Goal: Task Accomplishment & Management: Manage account settings

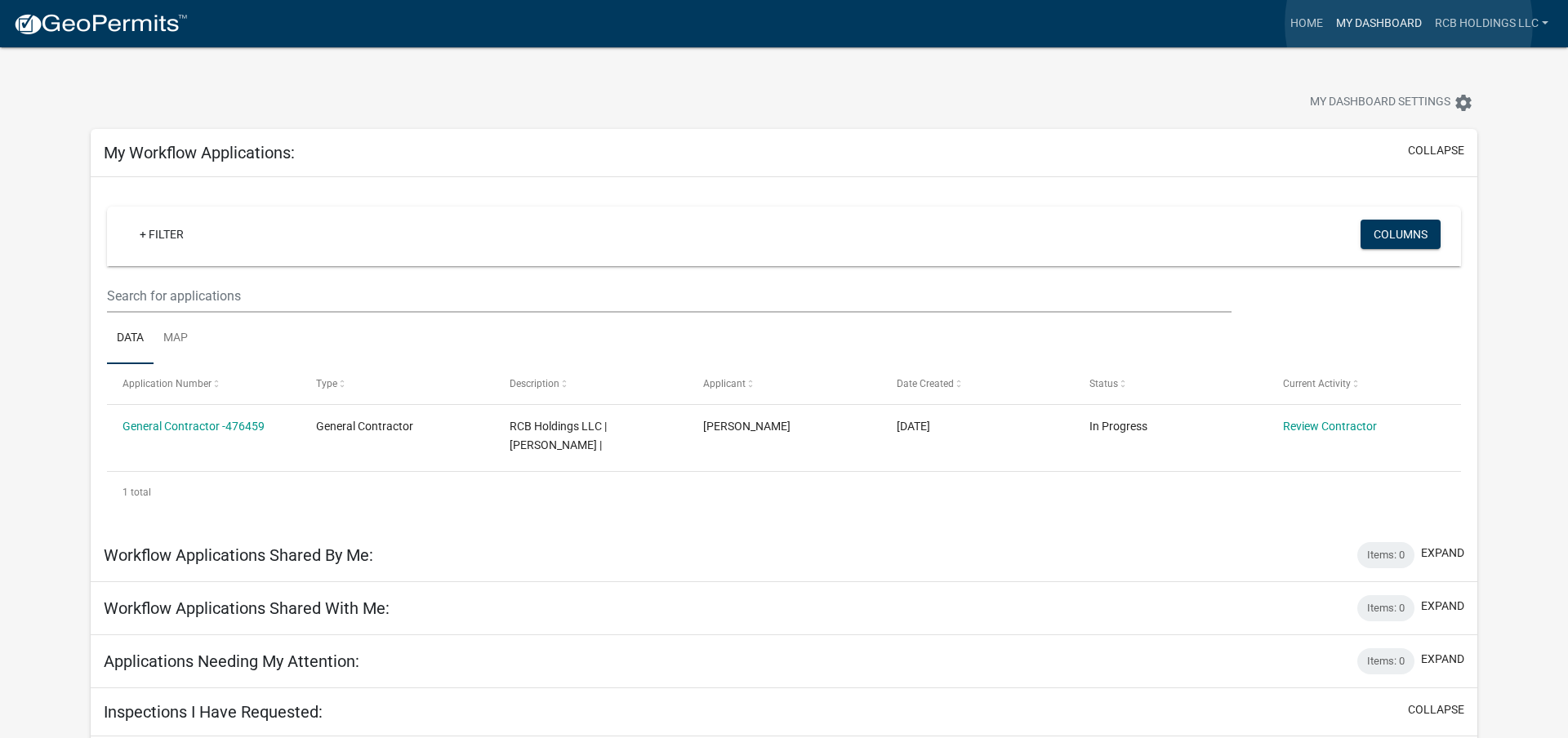
click at [1409, 24] on link "My Dashboard" at bounding box center [1379, 23] width 99 height 31
click at [1484, 14] on link "RCB Holdings LLC" at bounding box center [1492, 23] width 126 height 31
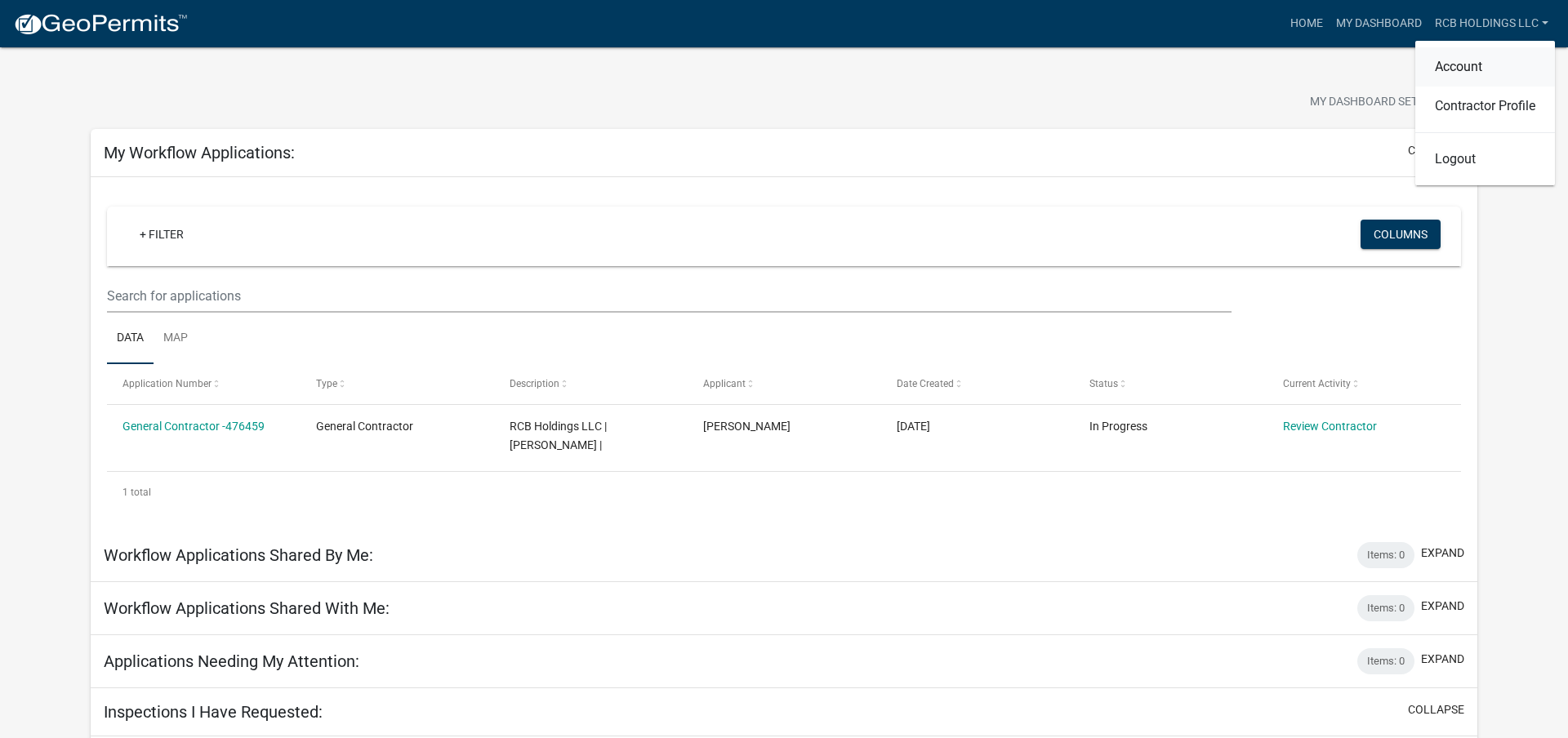
click at [1489, 66] on link "Account" at bounding box center [1484, 67] width 140 height 39
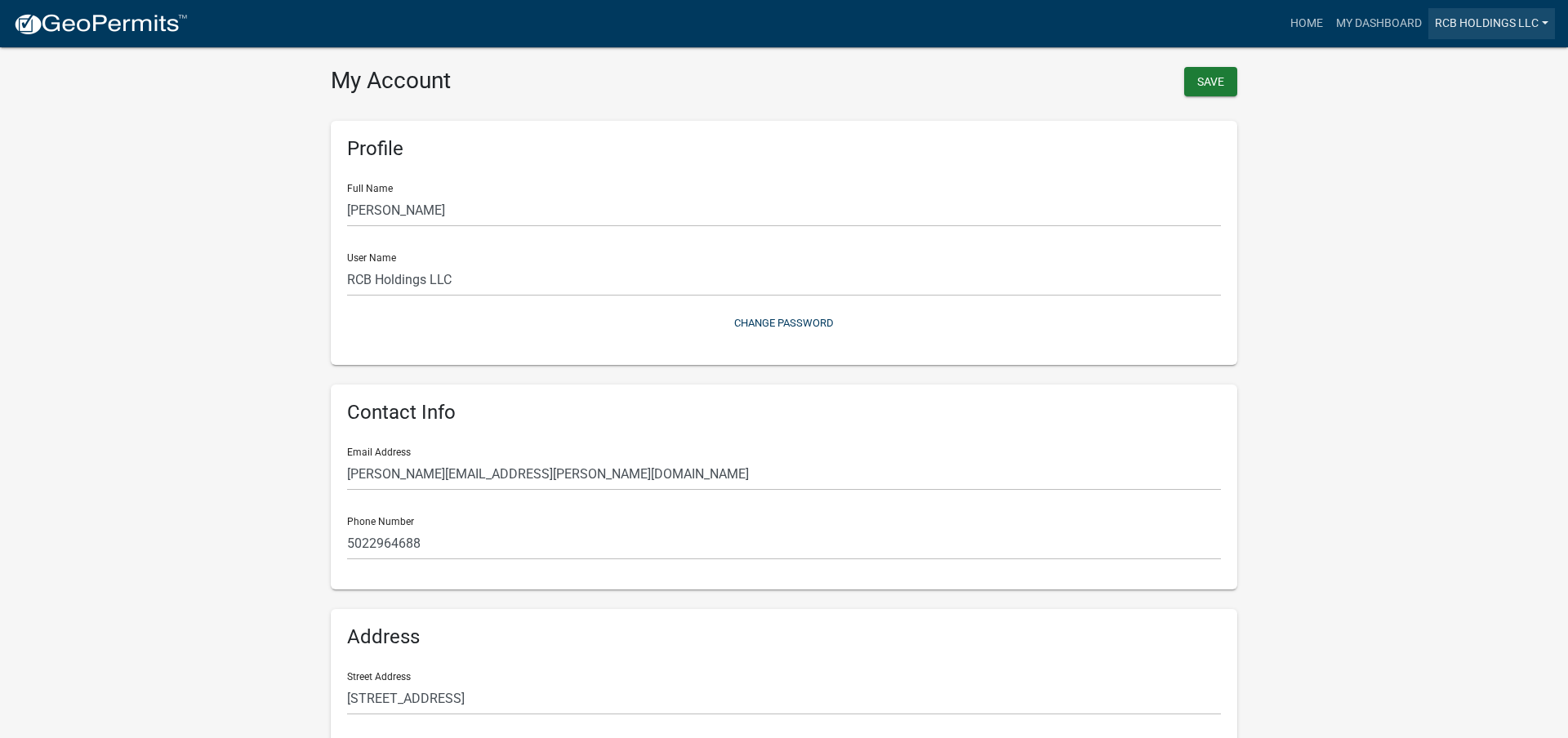
drag, startPoint x: 1501, startPoint y: 24, endPoint x: 1500, endPoint y: 33, distance: 9.1
click at [1502, 24] on link "RCB Holdings LLC" at bounding box center [1492, 23] width 126 height 31
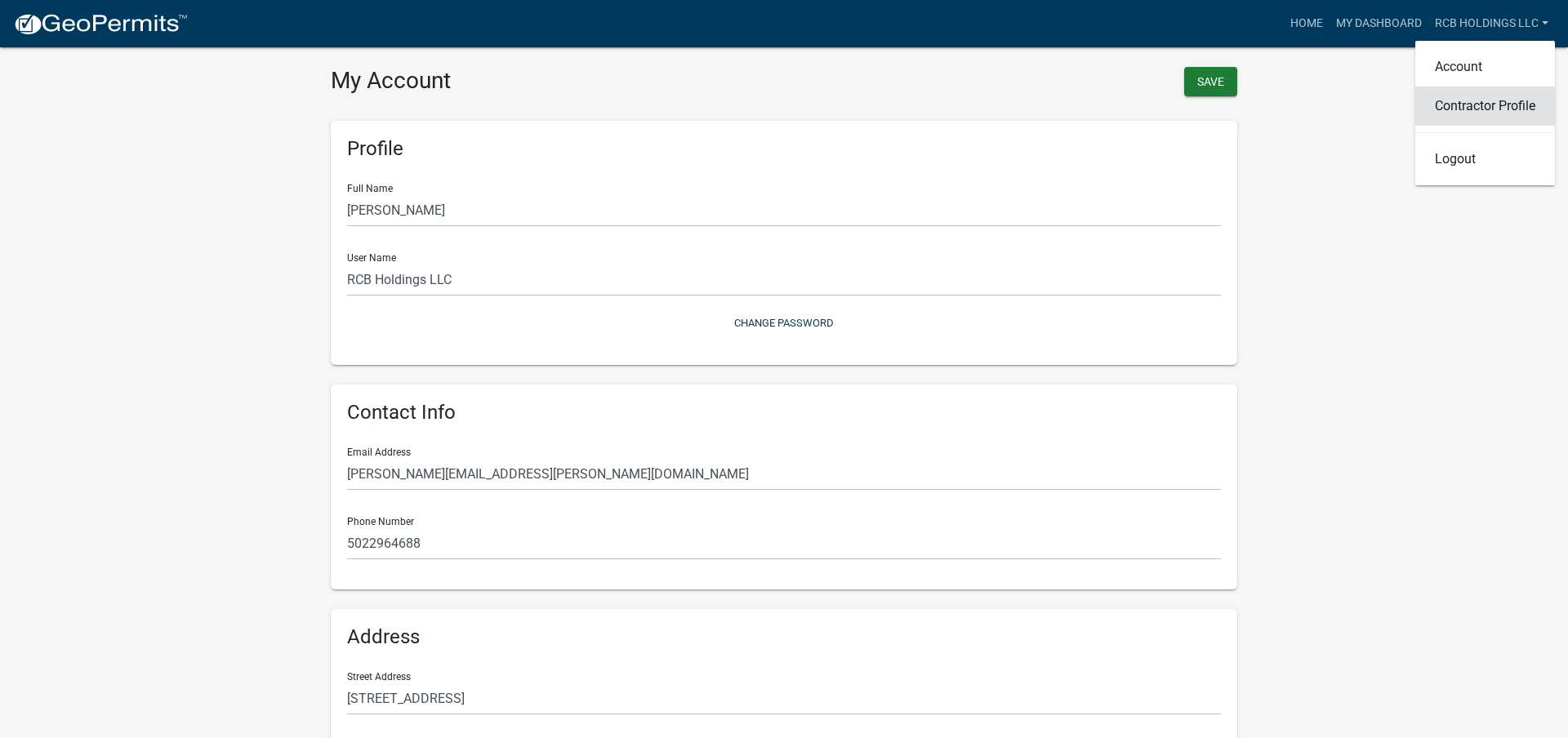
click at [1476, 105] on link "Contractor Profile" at bounding box center [1484, 106] width 140 height 39
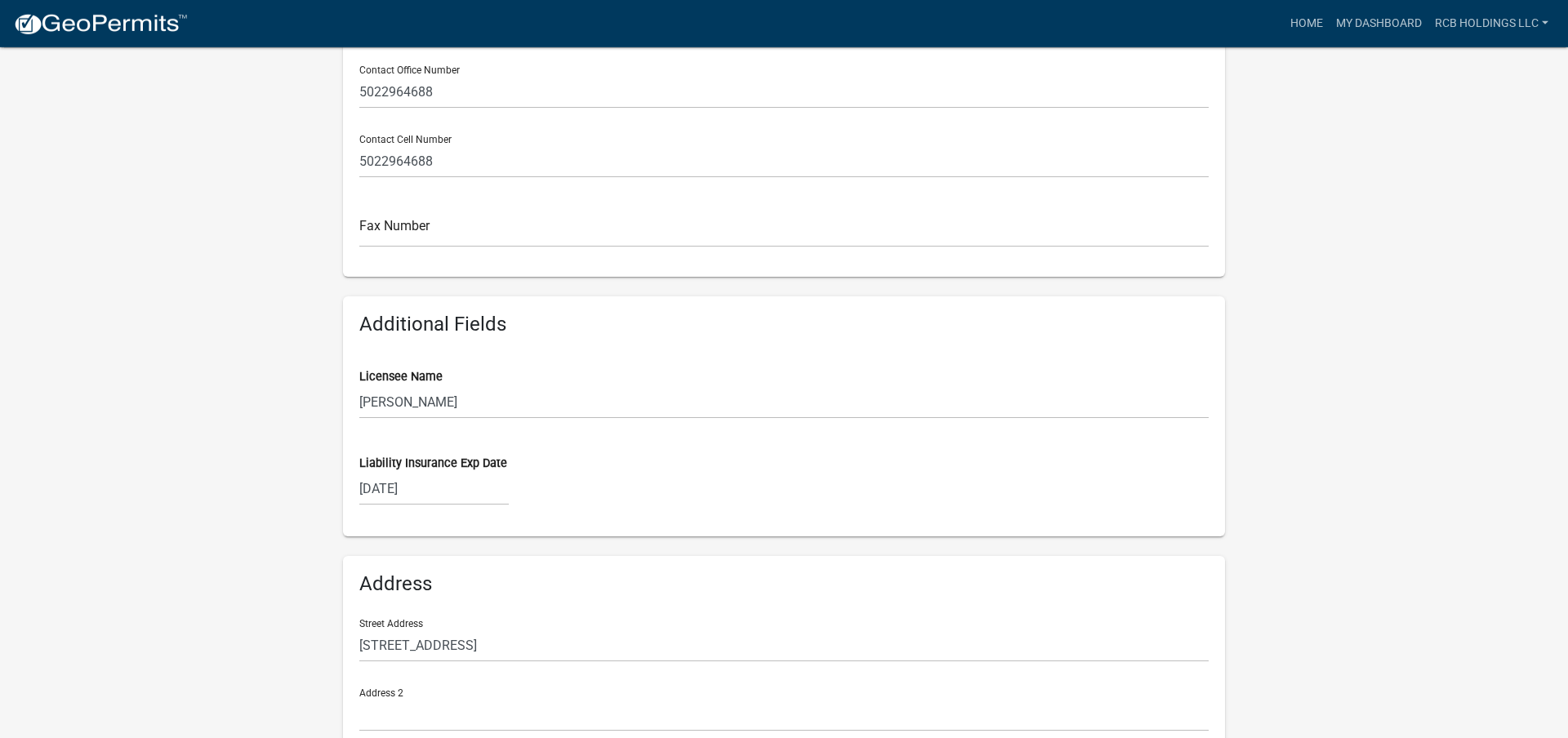
scroll to position [726, 0]
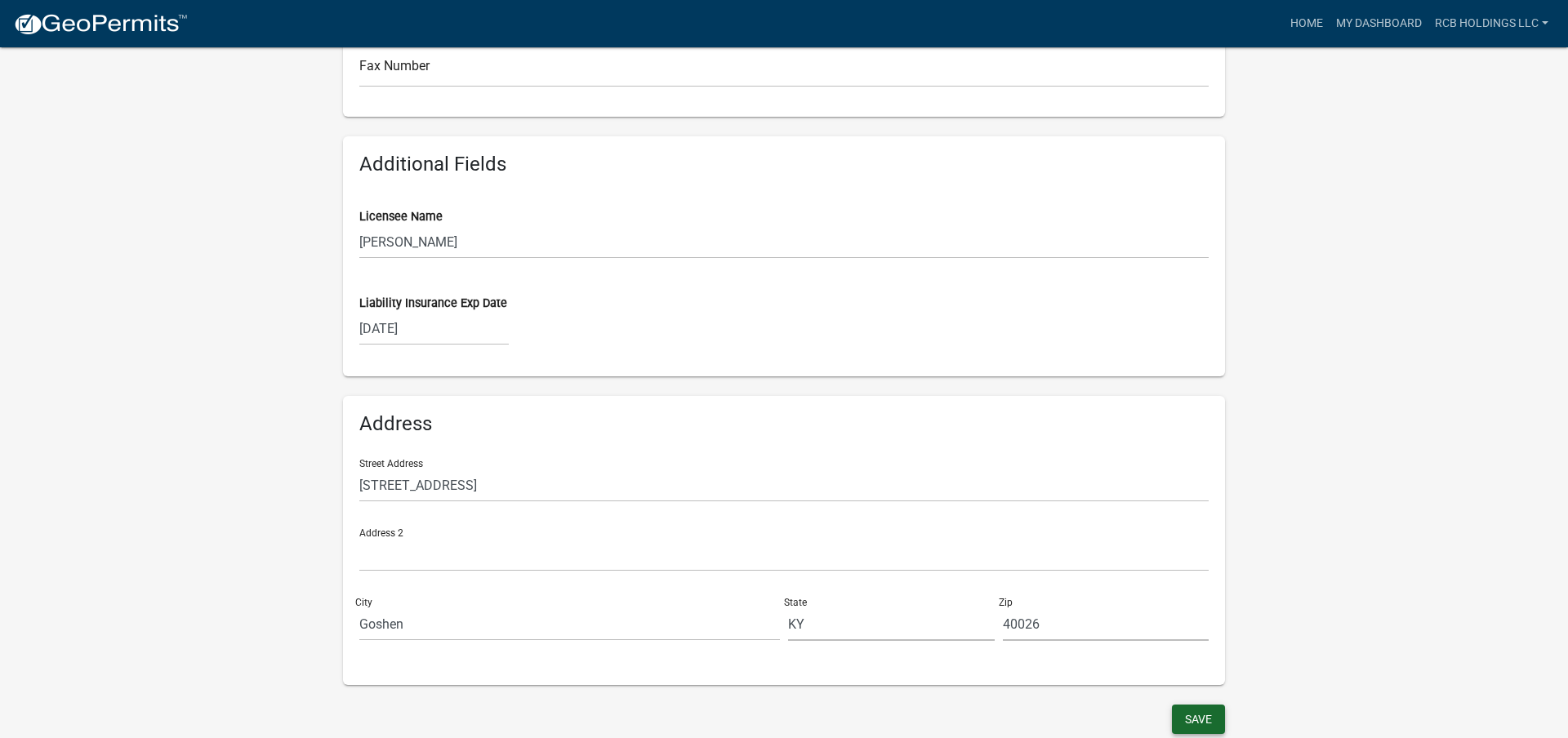
click at [1202, 707] on button "Save" at bounding box center [1199, 718] width 53 height 29
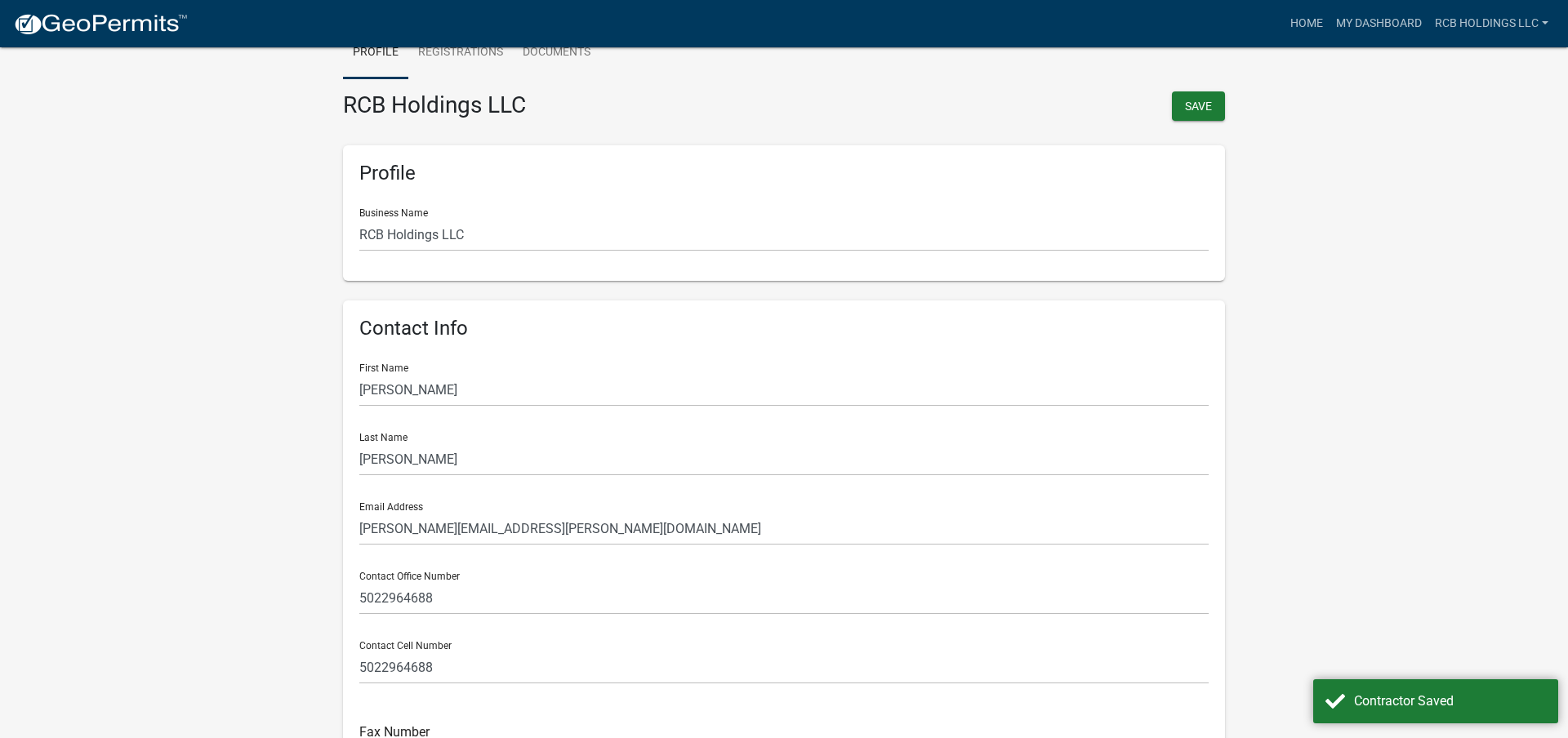
scroll to position [0, 0]
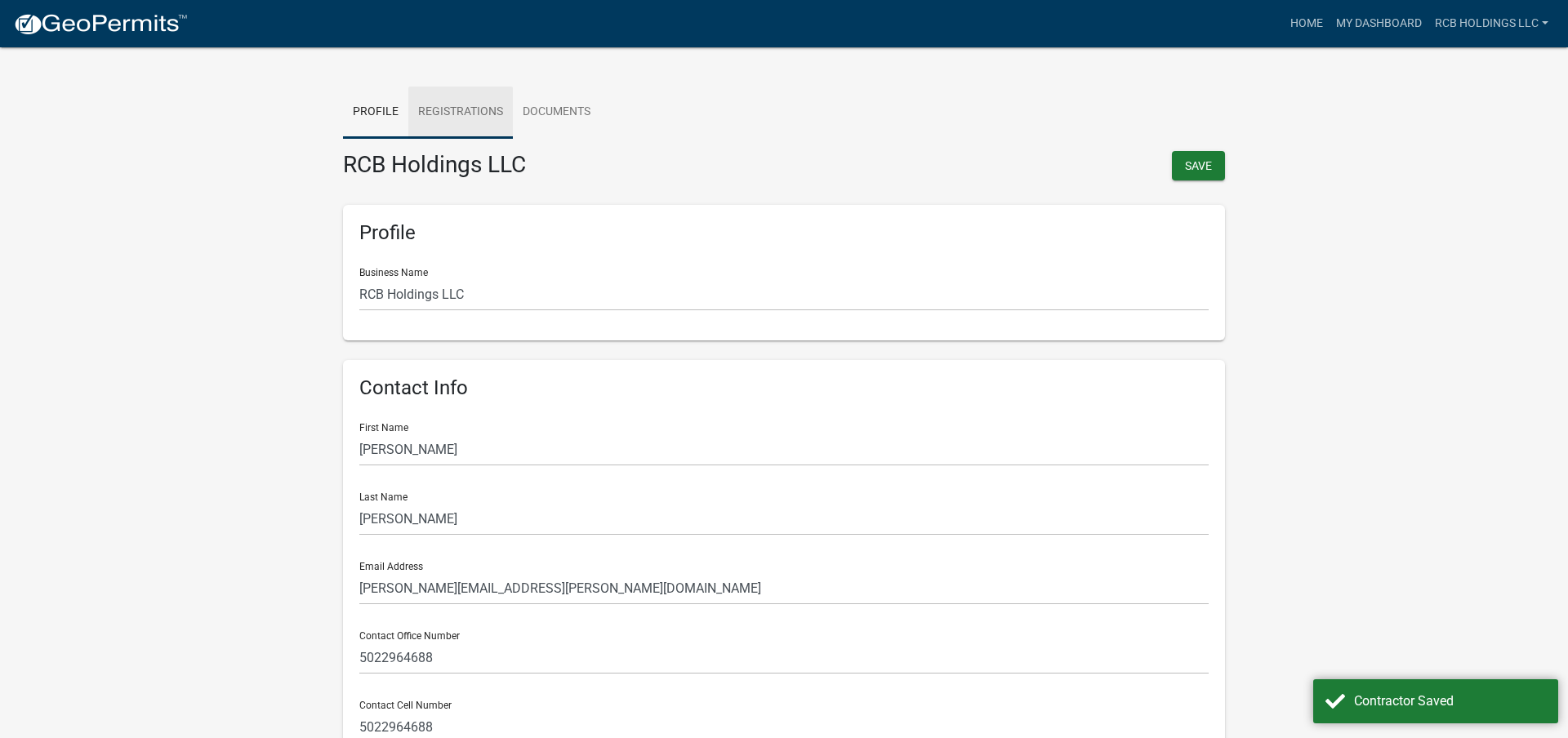
click at [478, 107] on link "Registrations" at bounding box center [461, 112] width 105 height 52
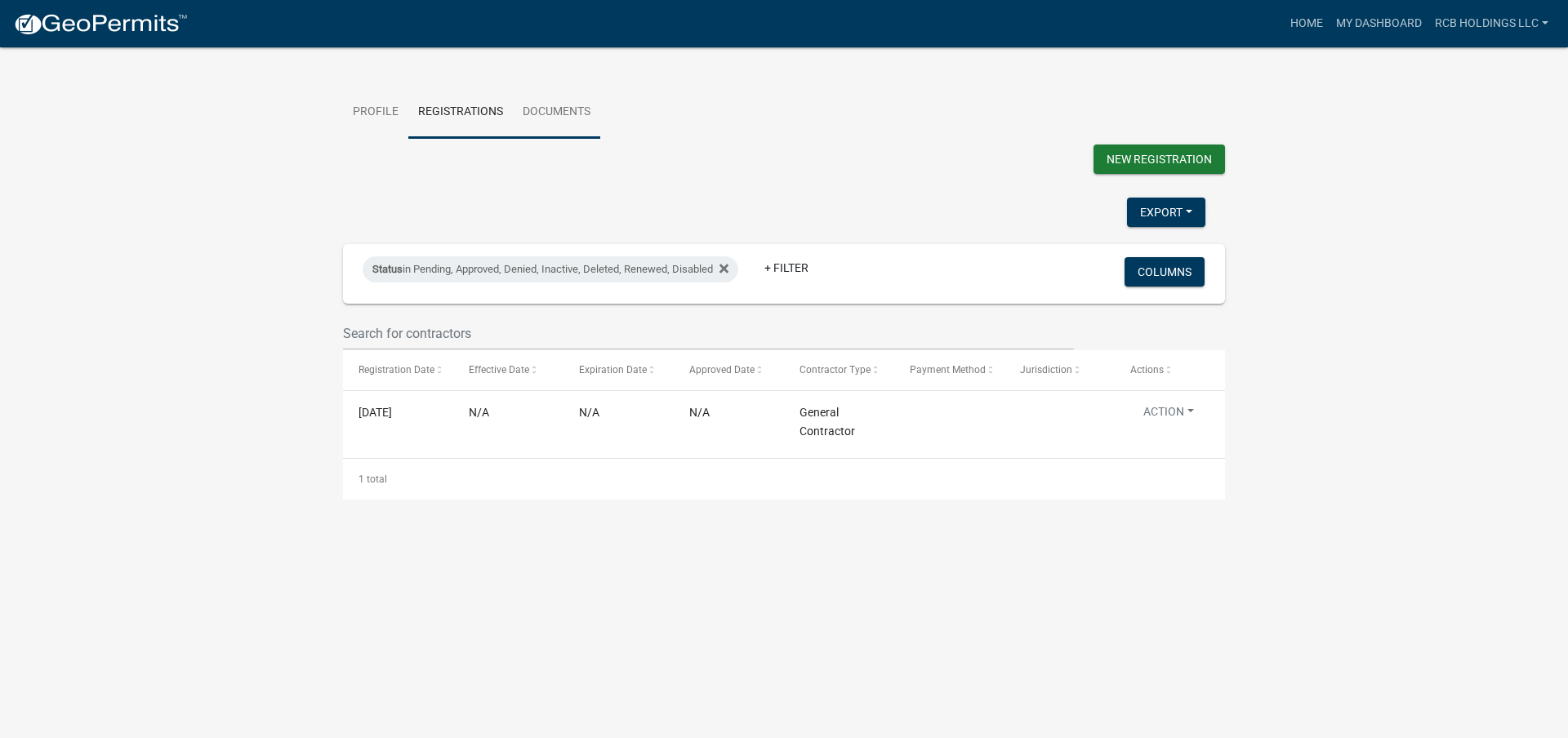
click at [551, 115] on link "Documents" at bounding box center [557, 112] width 87 height 52
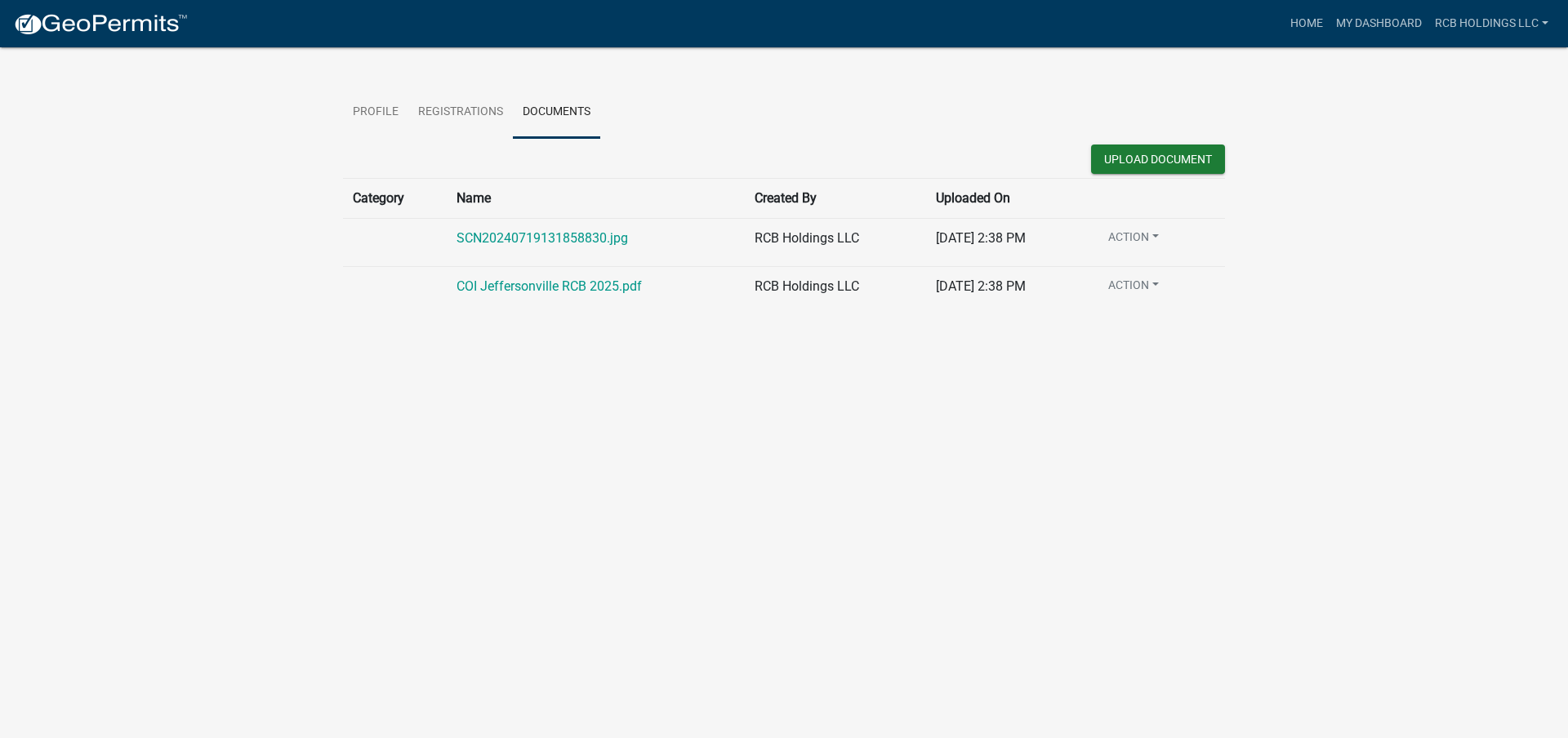
click at [89, 25] on img at bounding box center [101, 25] width 175 height 25
